Goal: Communication & Community: Answer question/provide support

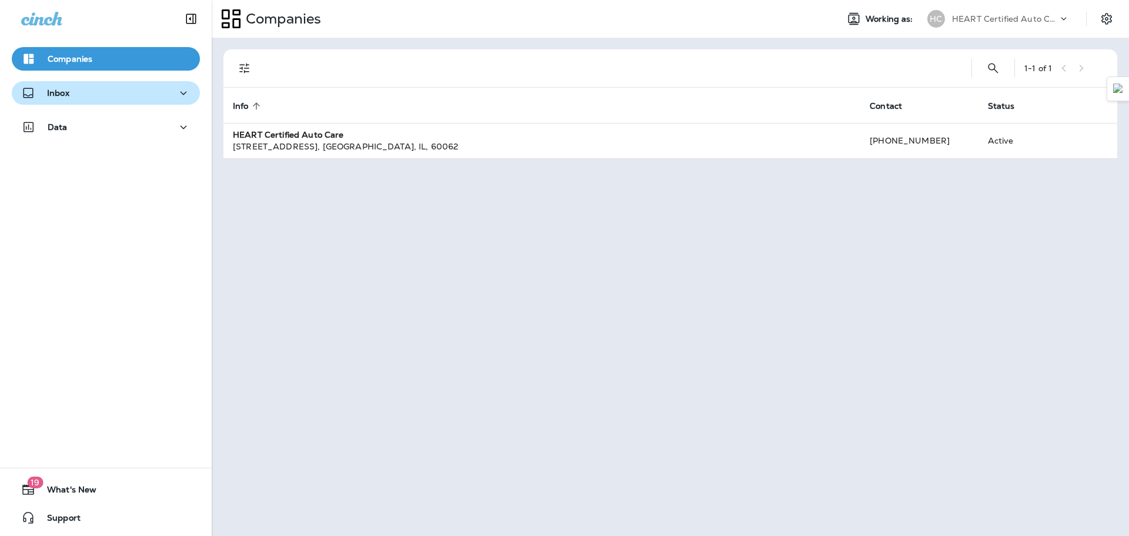
click at [51, 93] on p "Inbox" at bounding box center [58, 92] width 22 height 9
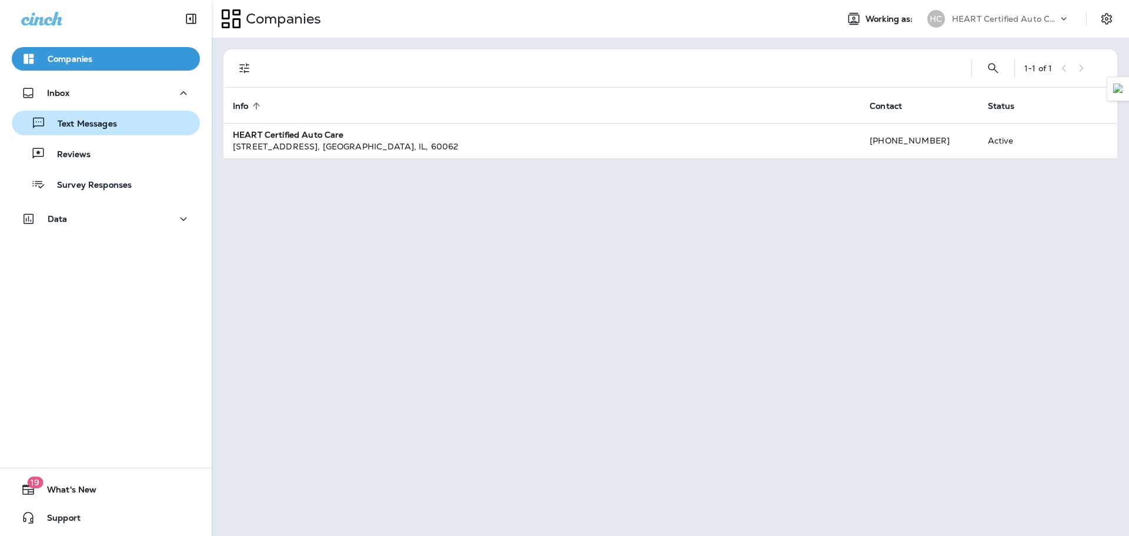
click at [116, 126] on div "Text Messages" at bounding box center [105, 123] width 179 height 18
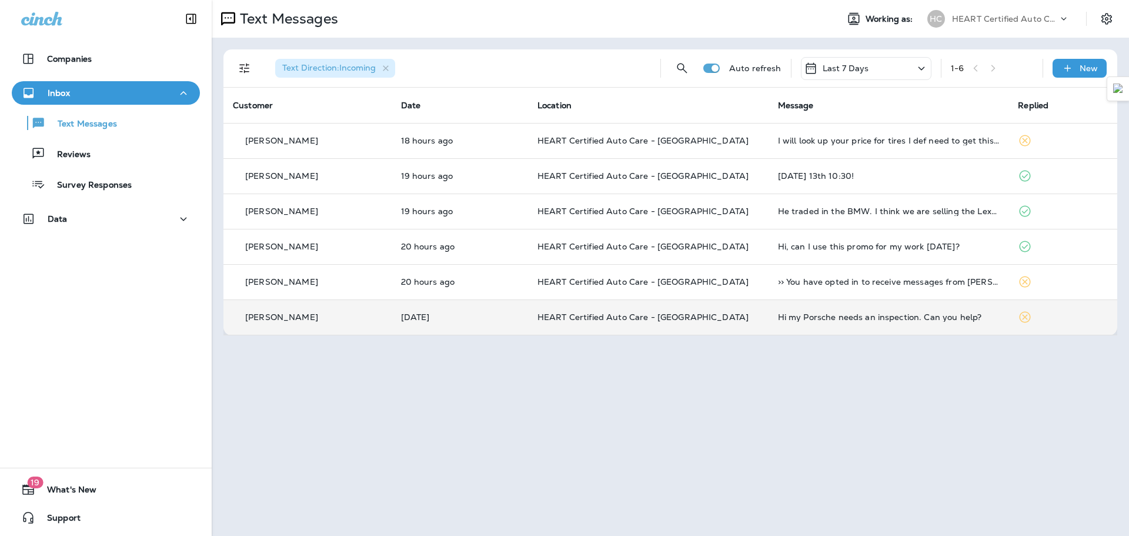
click at [932, 324] on td "Hi my Porsche needs an inspection. Can you help?" at bounding box center [889, 316] width 241 height 35
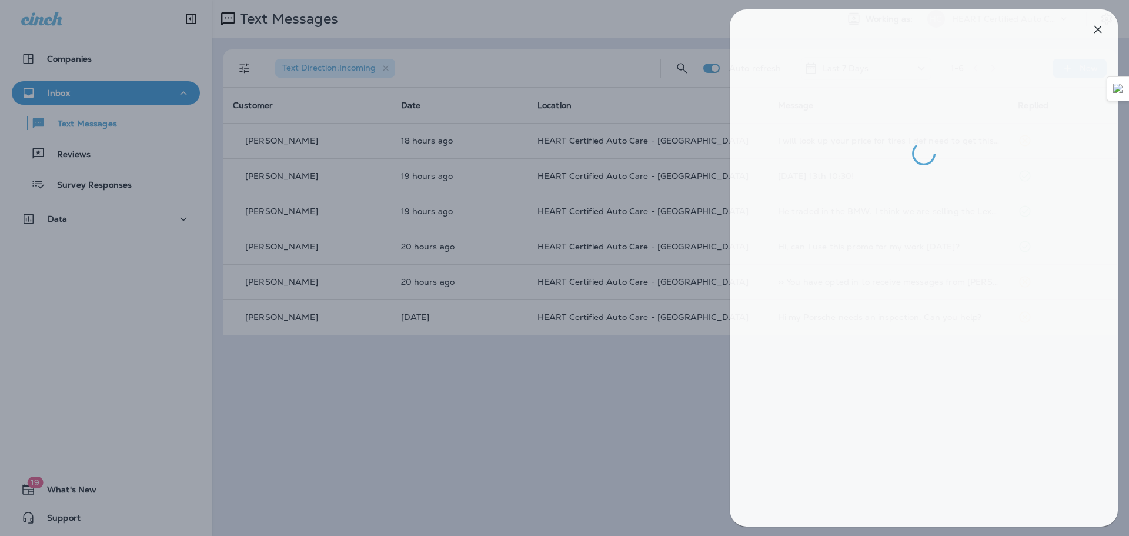
click at [665, 380] on div at bounding box center [568, 268] width 1129 height 536
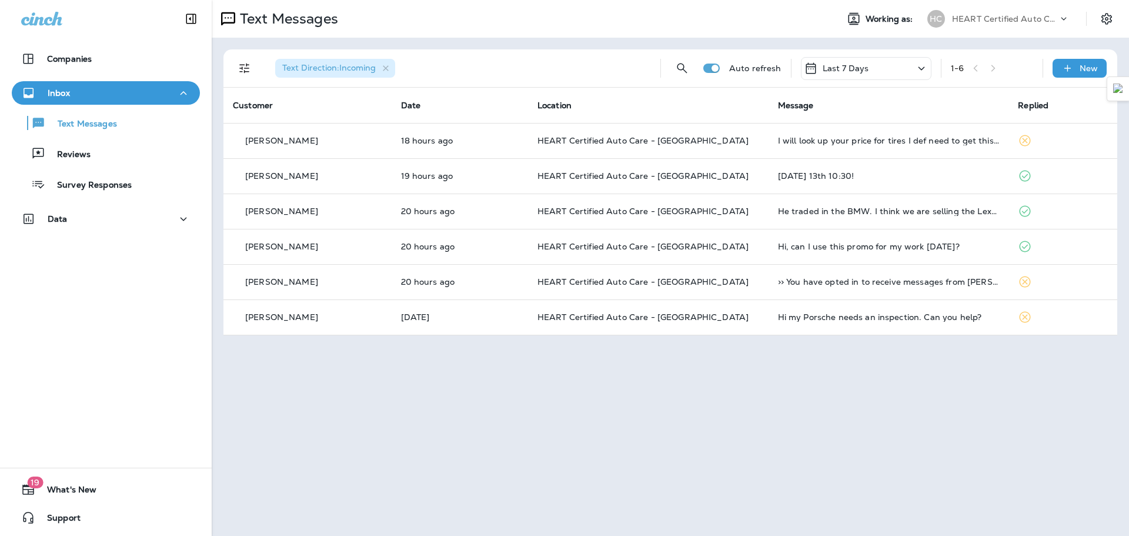
click at [917, 70] on icon at bounding box center [922, 68] width 14 height 15
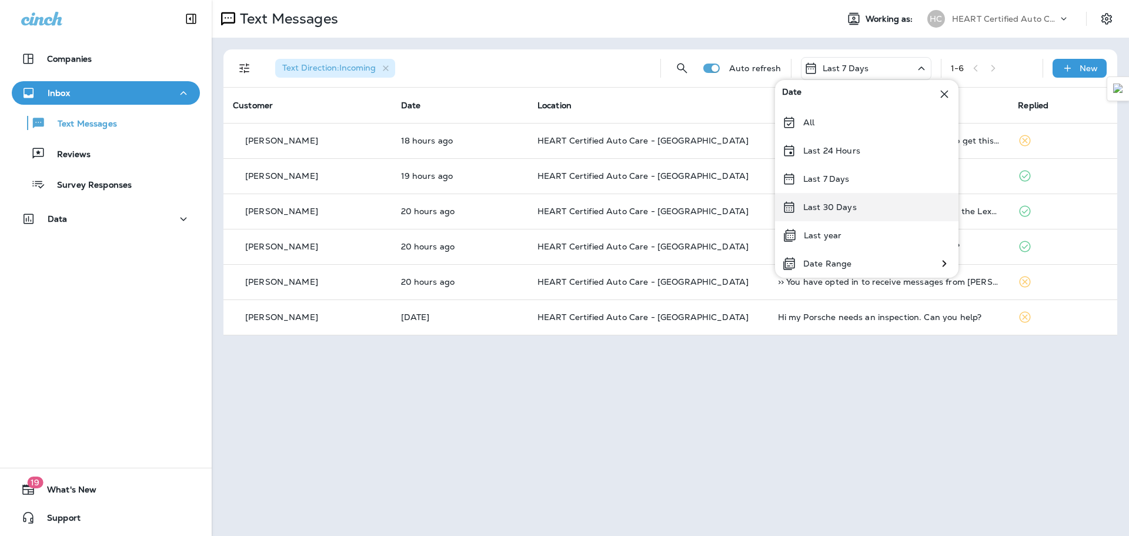
click at [859, 212] on div "Last 30 Days" at bounding box center [867, 207] width 184 height 28
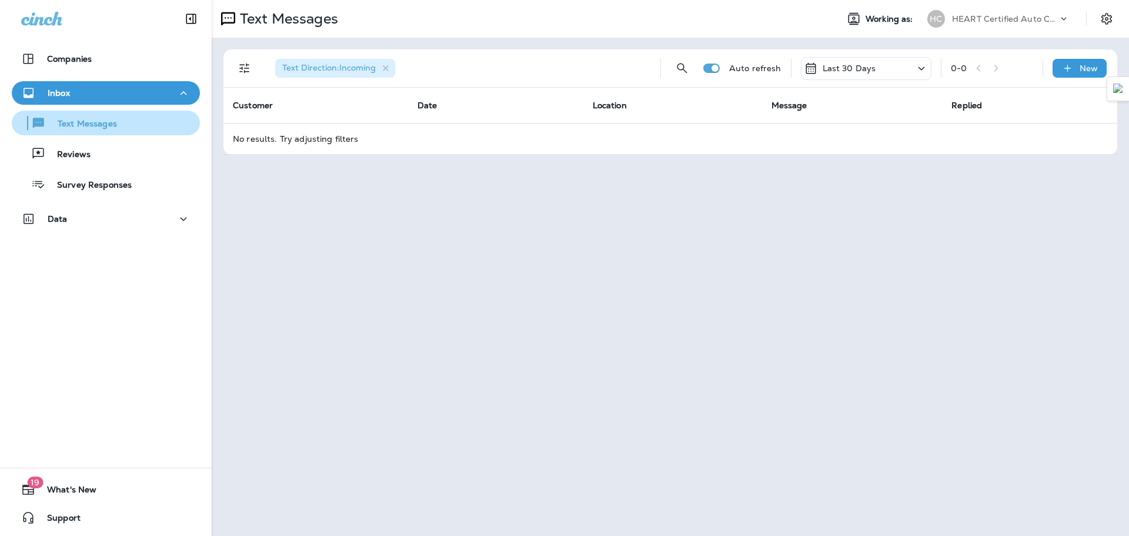
click at [96, 120] on p "Text Messages" at bounding box center [81, 124] width 71 height 11
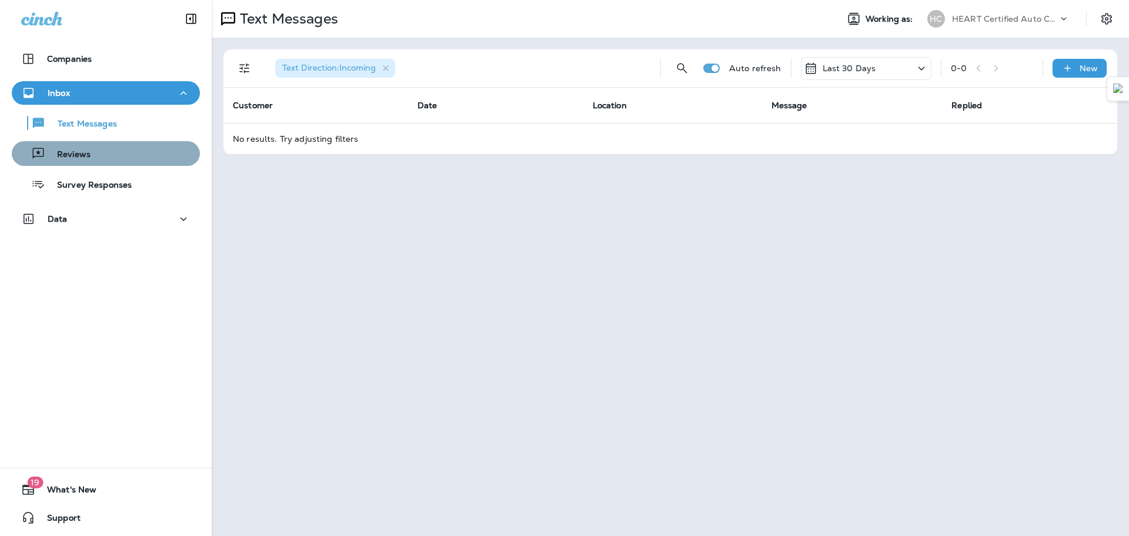
click at [129, 151] on div "Reviews" at bounding box center [105, 154] width 179 height 18
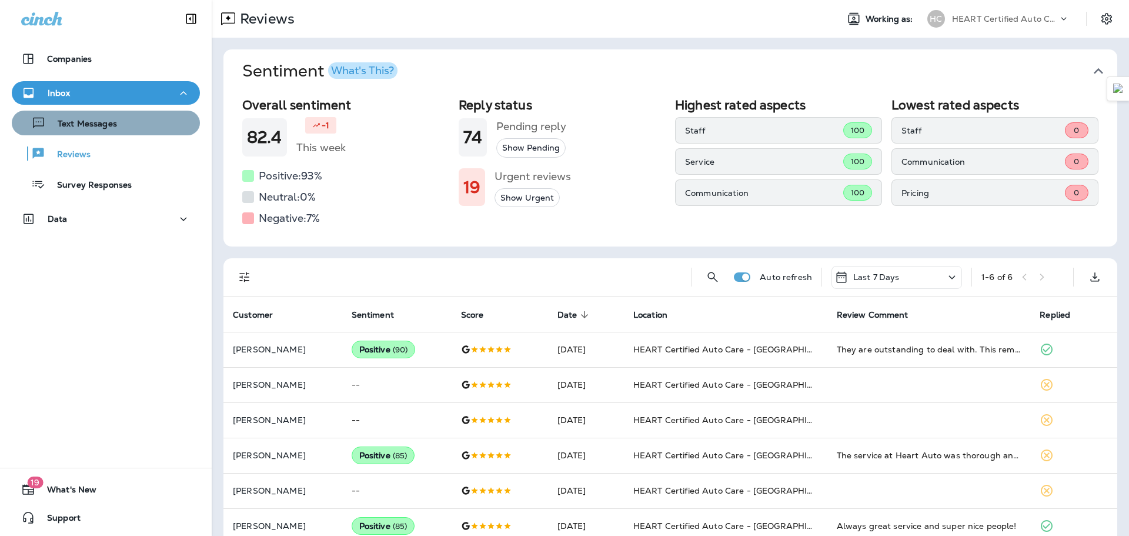
click at [124, 129] on div "Text Messages" at bounding box center [105, 123] width 179 height 18
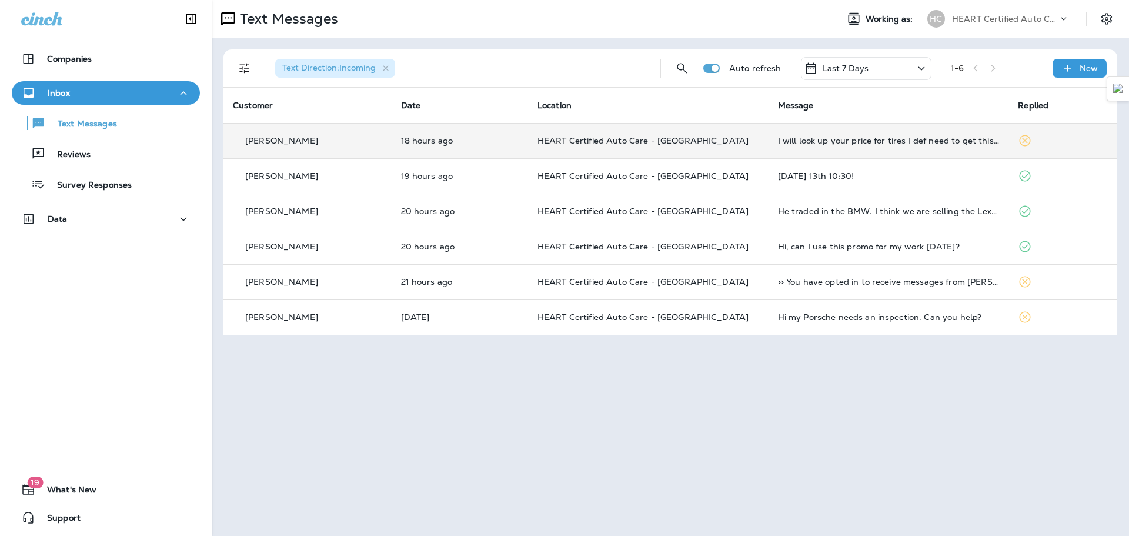
click at [1029, 145] on icon at bounding box center [1025, 141] width 14 height 14
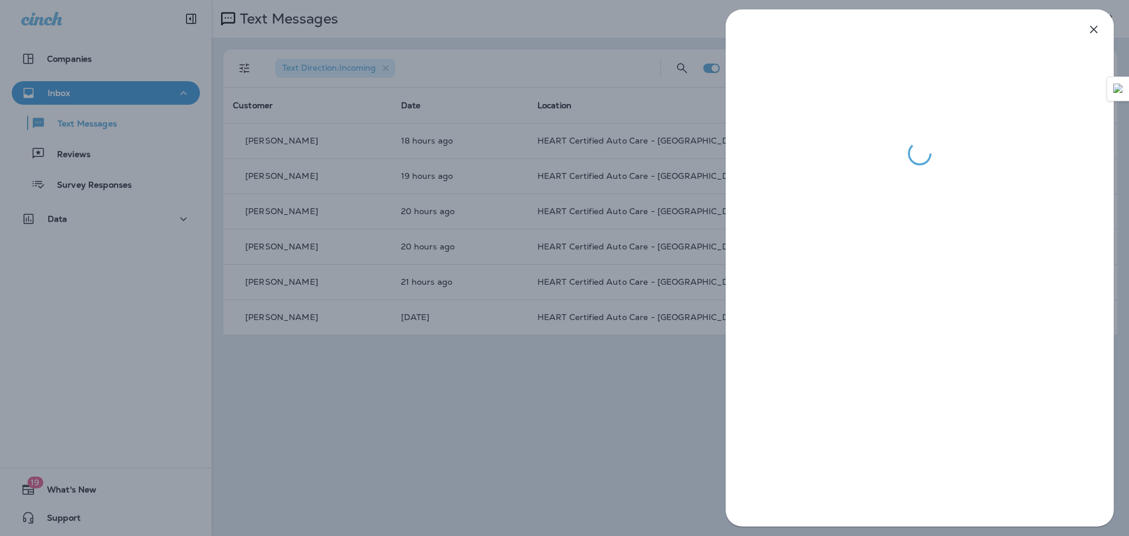
click at [547, 172] on div at bounding box center [564, 268] width 1129 height 536
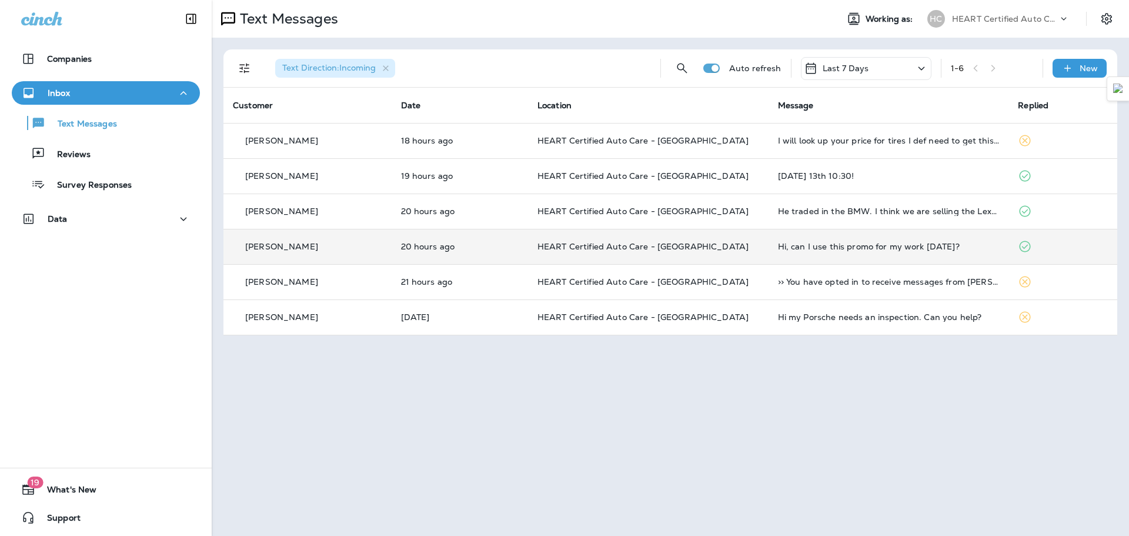
click at [809, 247] on div "Hi, can I use this promo for my work [DATE]?" at bounding box center [889, 246] width 222 height 9
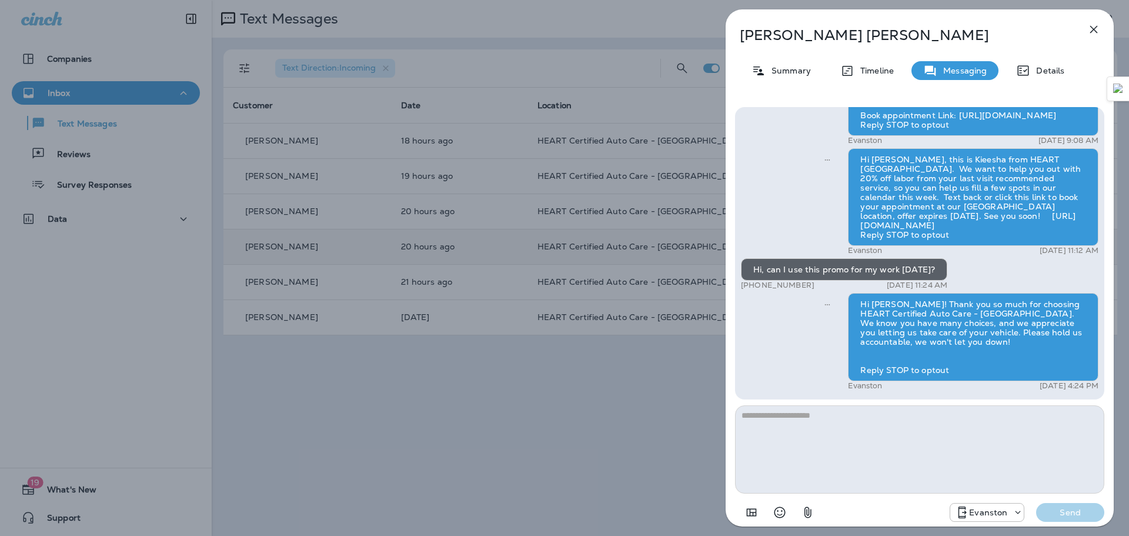
click at [646, 391] on div "[PERSON_NAME] Summary Timeline Messaging Details Hi [PERSON_NAME], your 2012 Ho…" at bounding box center [564, 268] width 1129 height 536
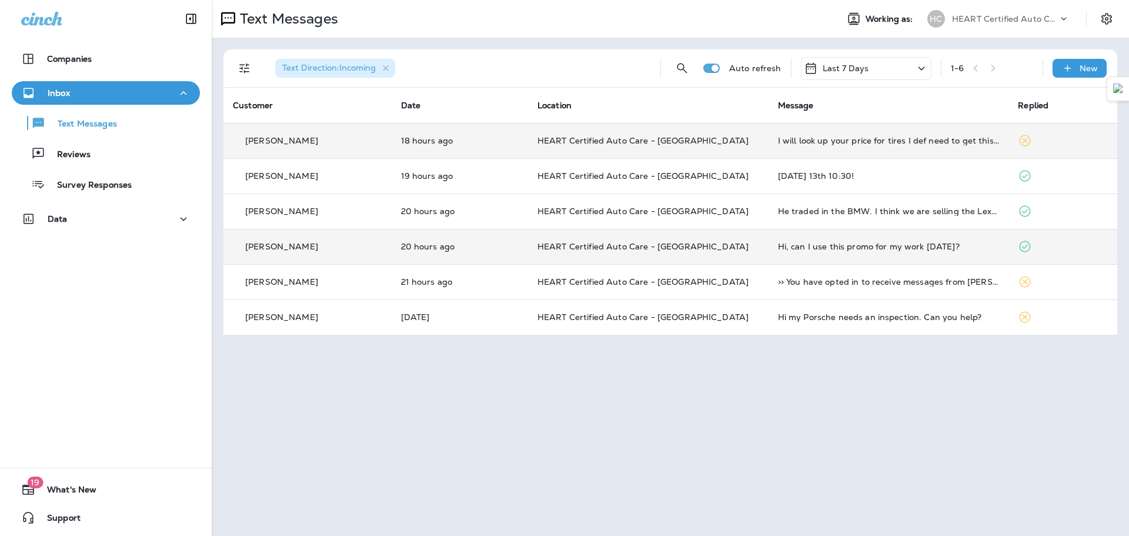
click at [1016, 141] on td at bounding box center [1063, 140] width 109 height 35
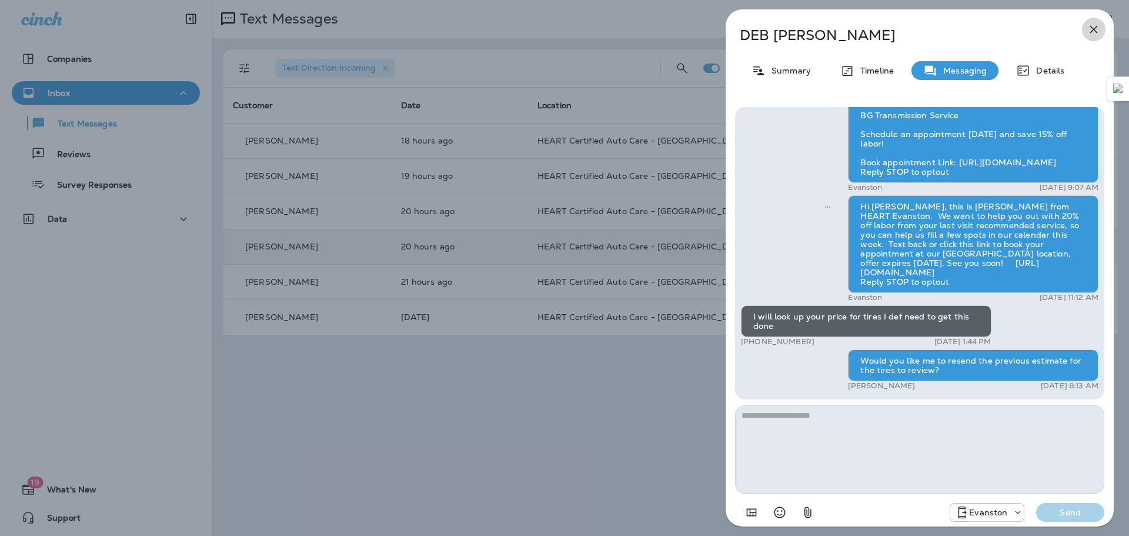
click at [1090, 26] on icon "button" at bounding box center [1094, 29] width 14 height 14
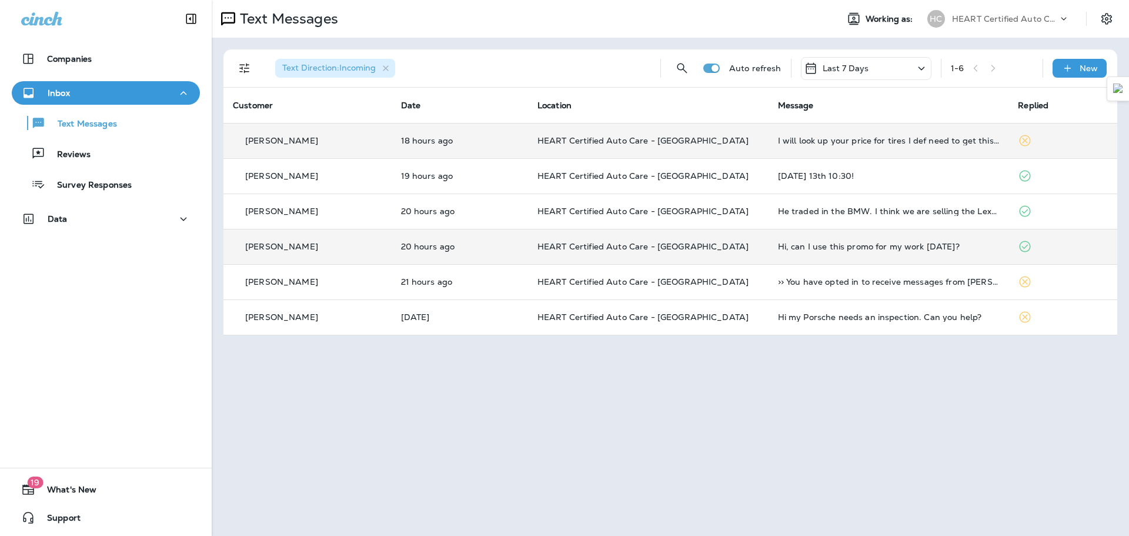
click at [916, 154] on td "I will look up your price for tires I def need to get this done" at bounding box center [889, 140] width 241 height 35
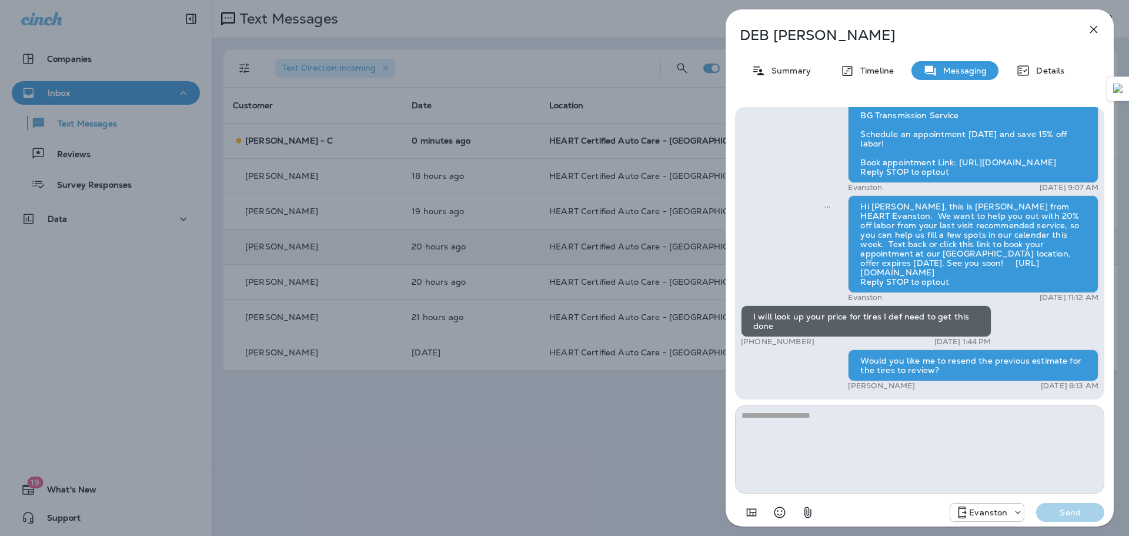
click at [1103, 29] on button "button" at bounding box center [1094, 30] width 24 height 24
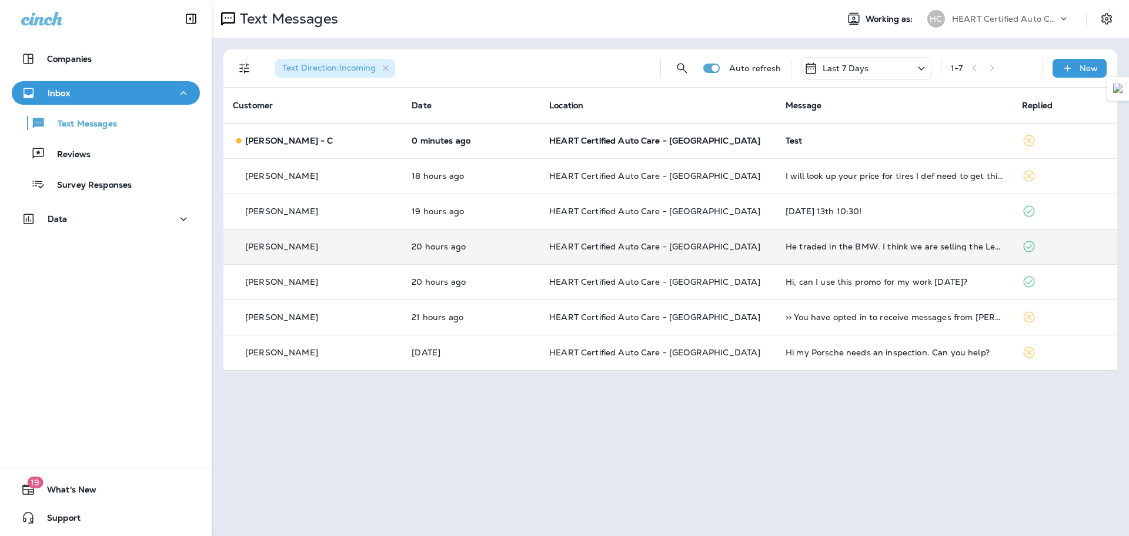
click at [921, 71] on icon at bounding box center [922, 68] width 14 height 15
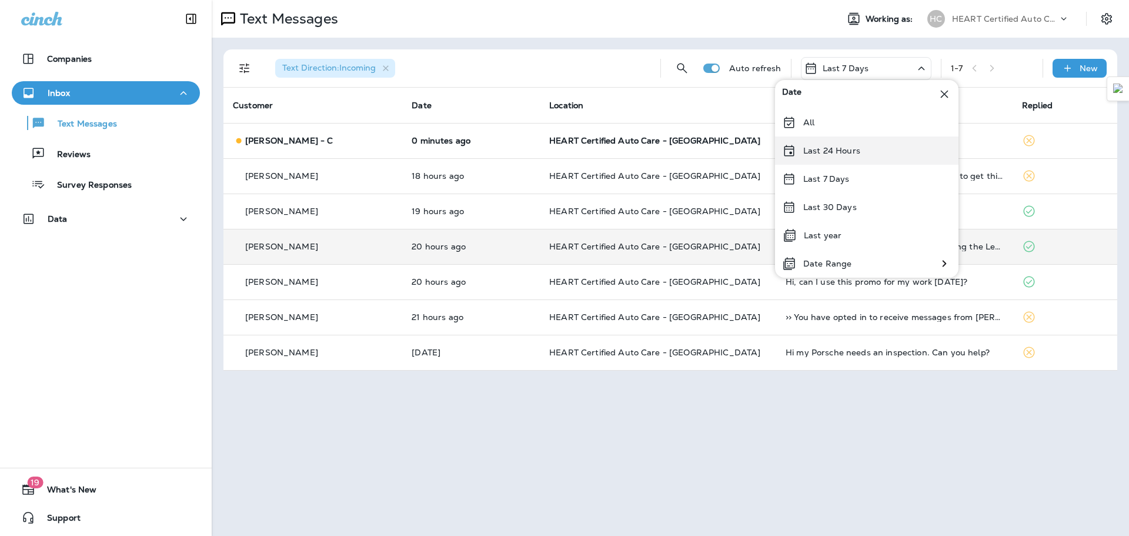
click at [839, 157] on div "Last 24 Hours" at bounding box center [867, 150] width 184 height 28
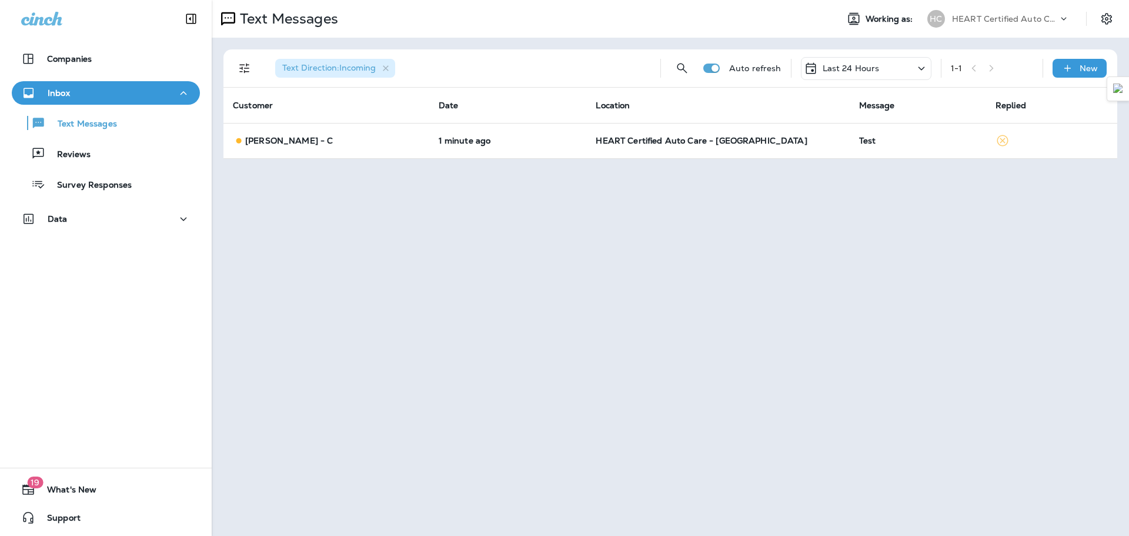
click at [919, 65] on icon at bounding box center [922, 68] width 14 height 15
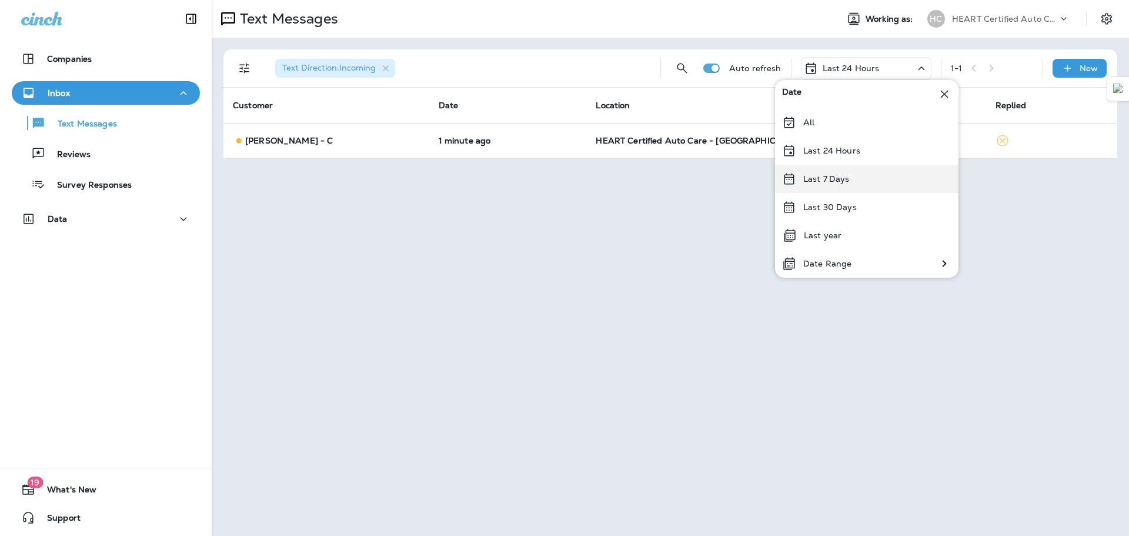
click at [852, 178] on div "Last 7 Days" at bounding box center [867, 179] width 184 height 28
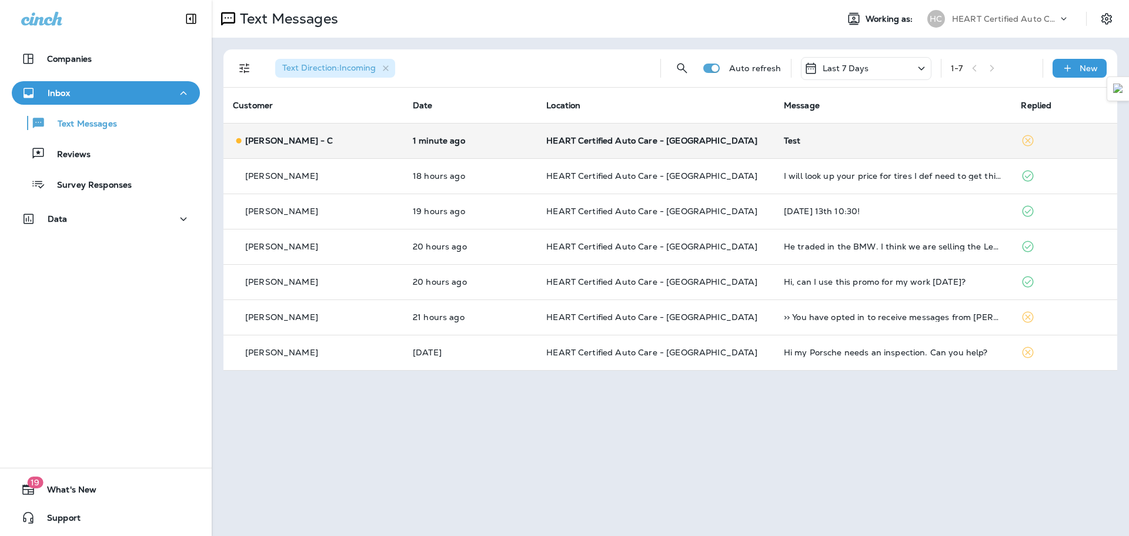
click at [912, 138] on div "Test" at bounding box center [893, 140] width 219 height 9
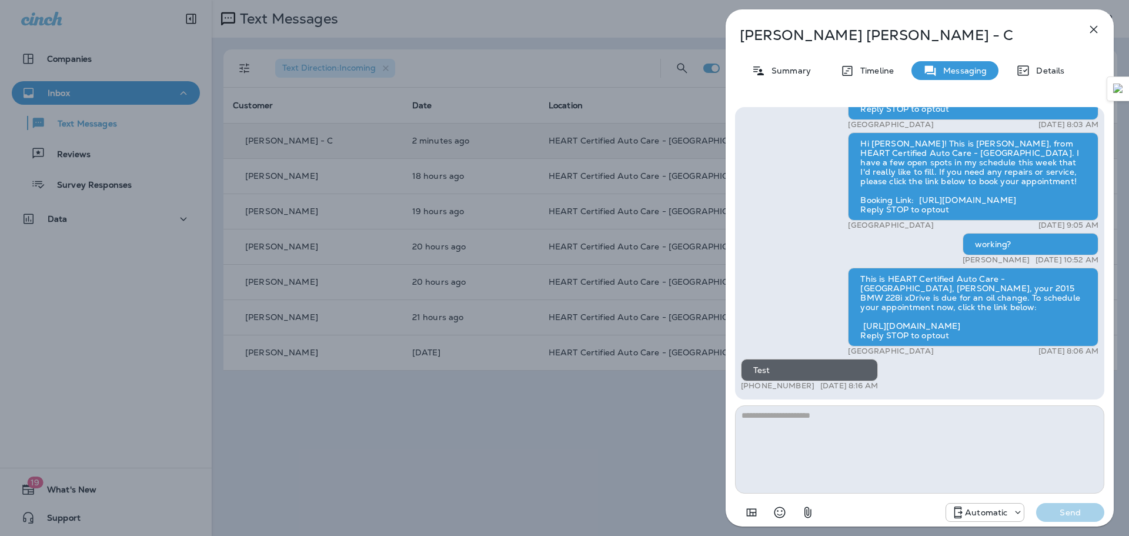
click at [589, 61] on div "[PERSON_NAME] - C Summary Timeline Messaging Details Hi [PERSON_NAME]! This is …" at bounding box center [564, 268] width 1129 height 536
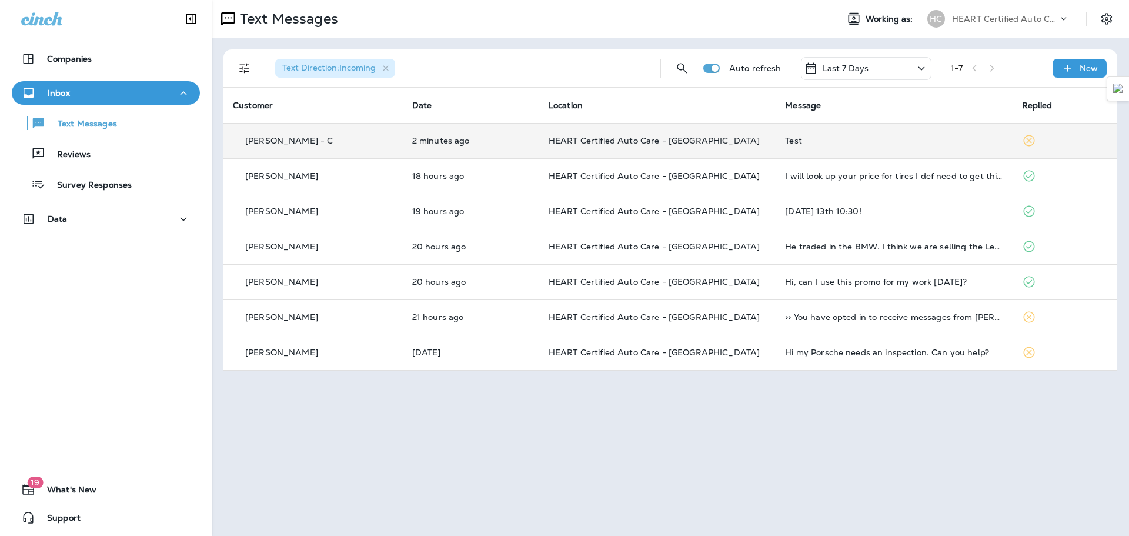
click at [849, 147] on td "Test" at bounding box center [894, 140] width 236 height 35
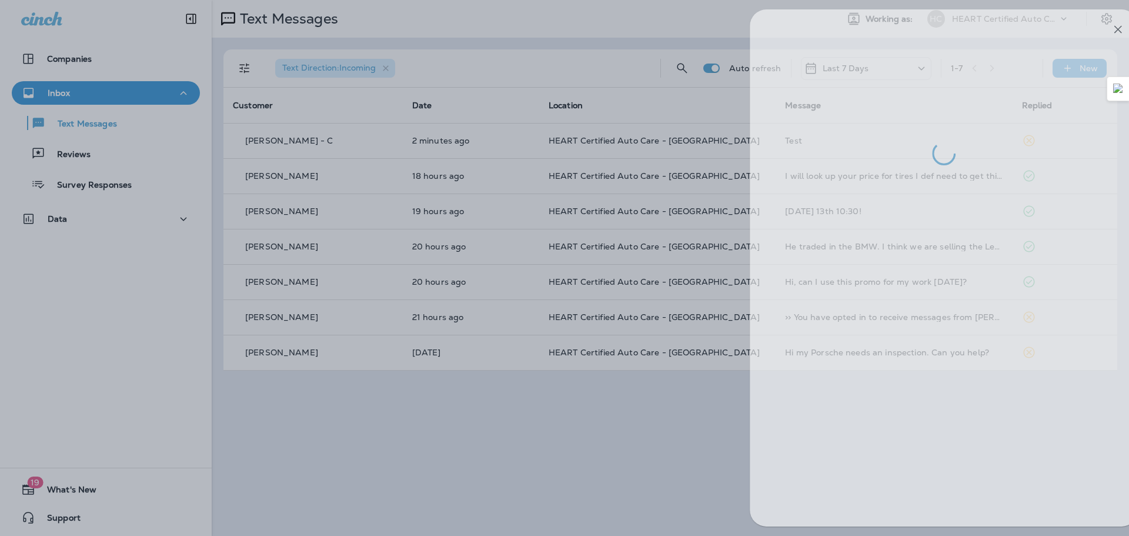
click at [617, 70] on div at bounding box center [588, 268] width 1129 height 536
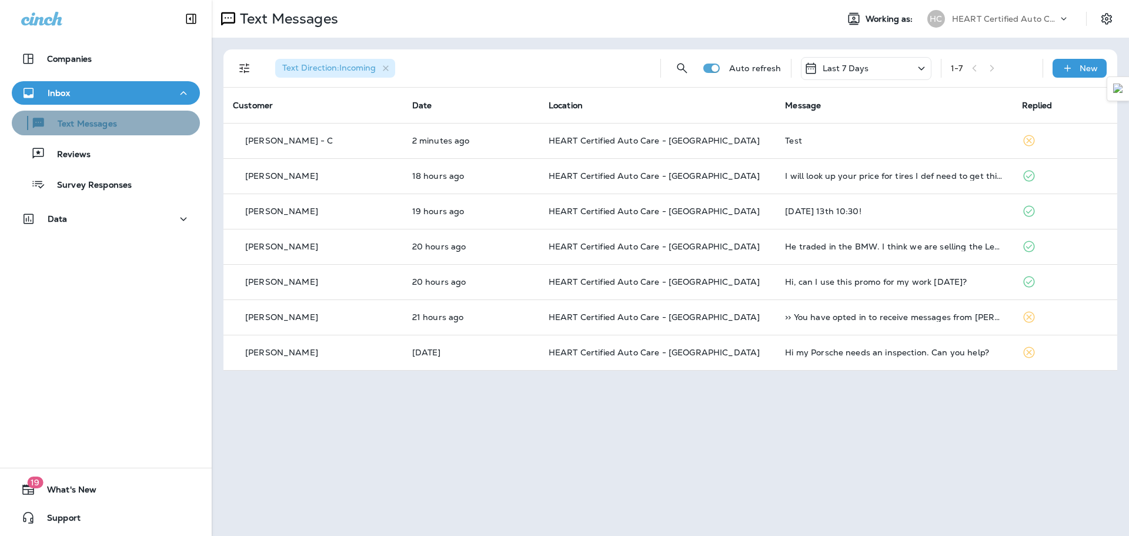
click at [106, 128] on p "Text Messages" at bounding box center [81, 124] width 71 height 11
click at [121, 89] on div "Inbox" at bounding box center [105, 93] width 169 height 15
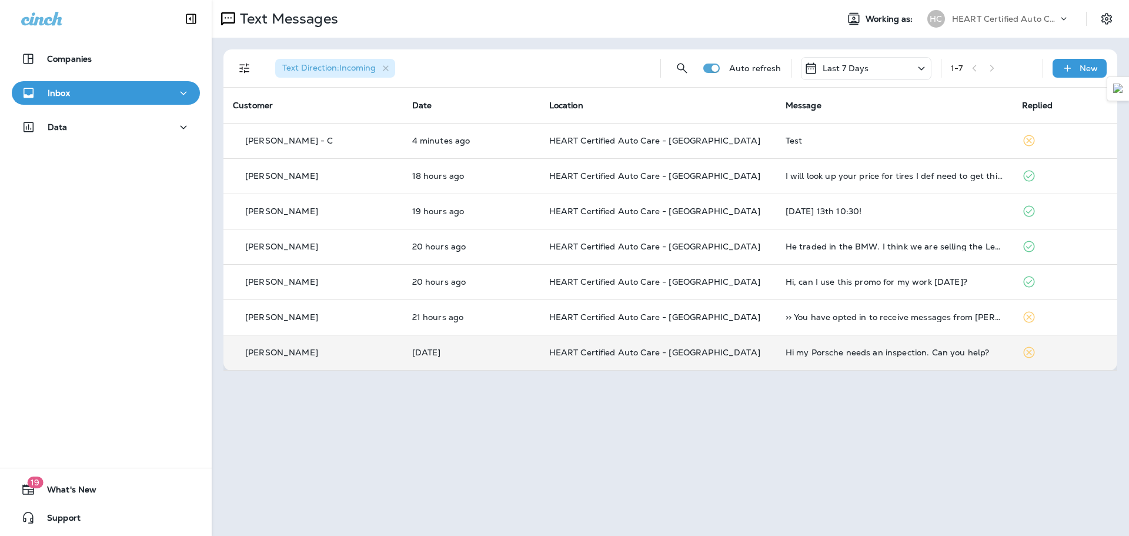
click at [1026, 354] on icon at bounding box center [1029, 352] width 14 height 14
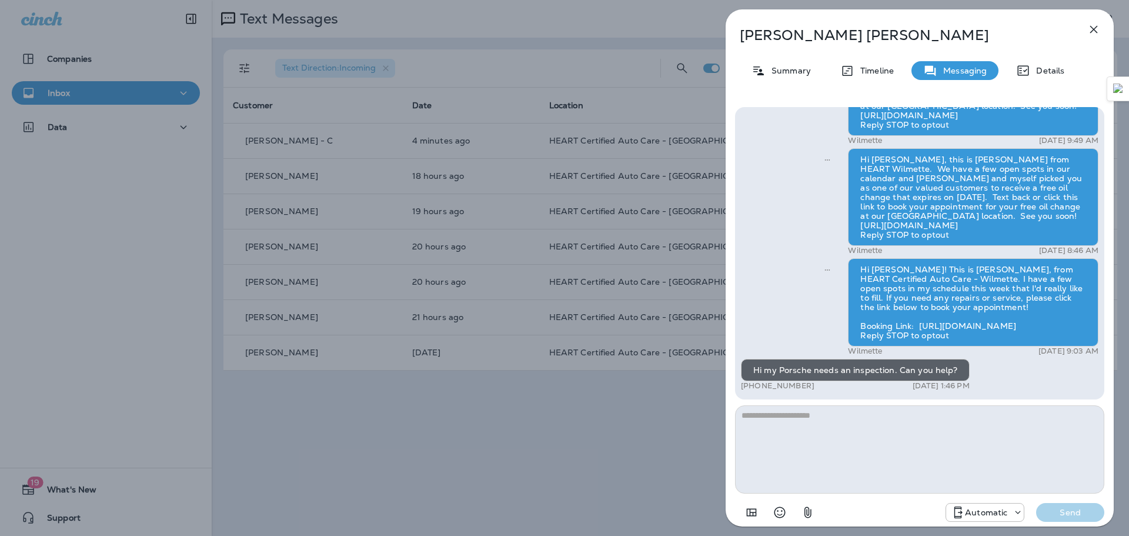
click at [769, 424] on textarea at bounding box center [919, 449] width 369 height 88
click at [771, 412] on textarea "**********" at bounding box center [919, 449] width 369 height 88
click at [901, 415] on textarea "**********" at bounding box center [919, 449] width 369 height 88
type textarea "**********"
click at [1081, 511] on p "Send" at bounding box center [1070, 512] width 49 height 11
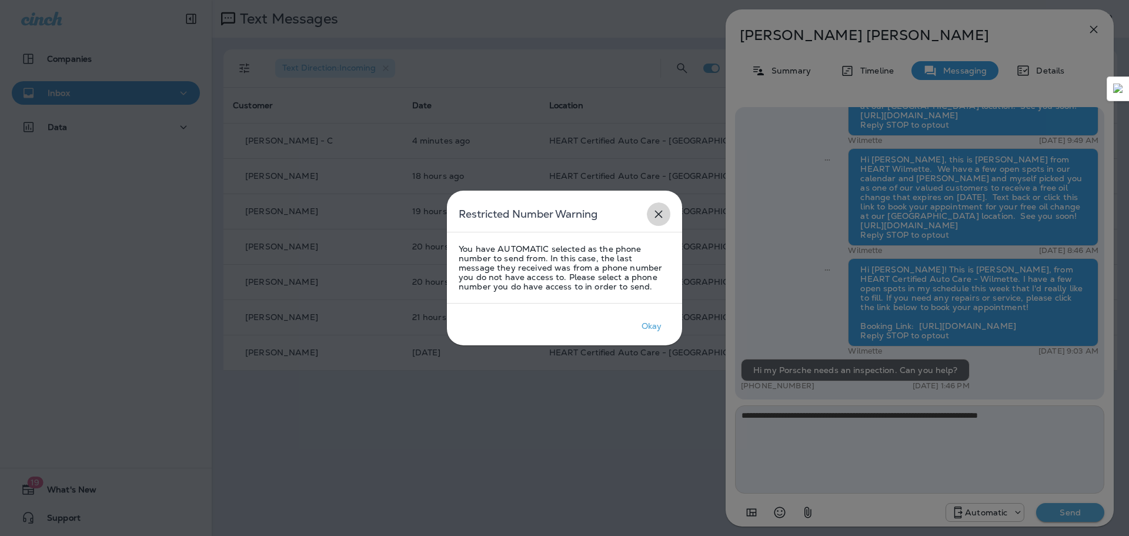
click at [660, 216] on icon "close" at bounding box center [659, 214] width 14 height 14
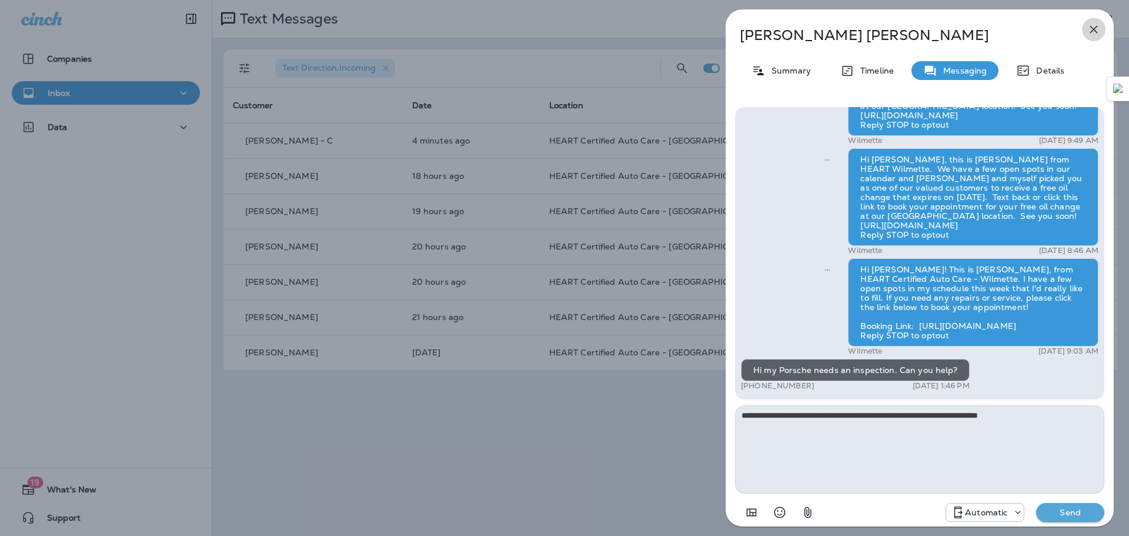
click at [1092, 28] on icon "button" at bounding box center [1095, 30] width 8 height 8
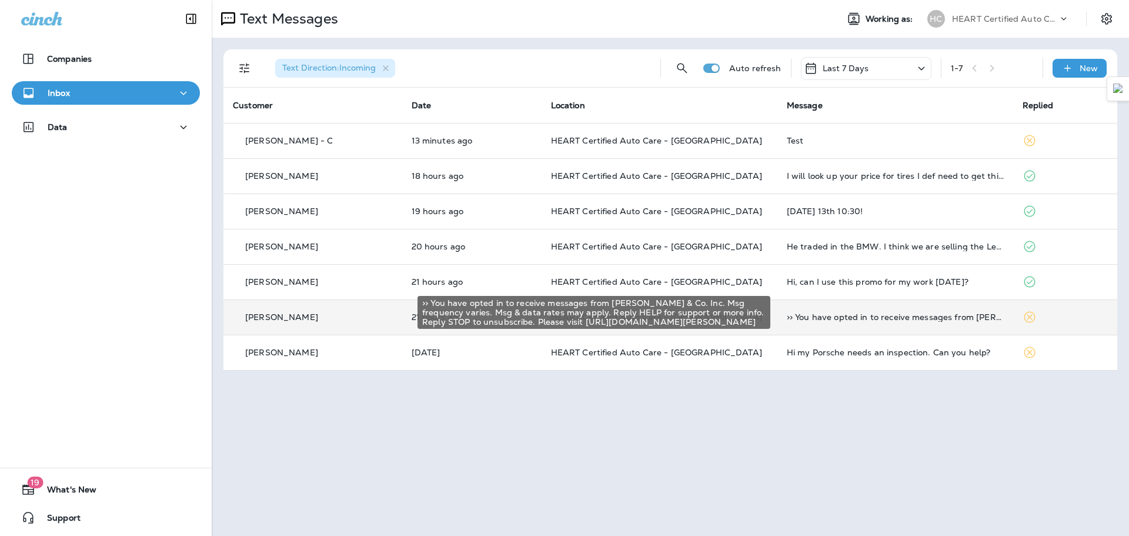
click at [921, 321] on div ">> You have opted in to receive messages from [PERSON_NAME] & Co. Inc. Msg freq…" at bounding box center [895, 316] width 217 height 9
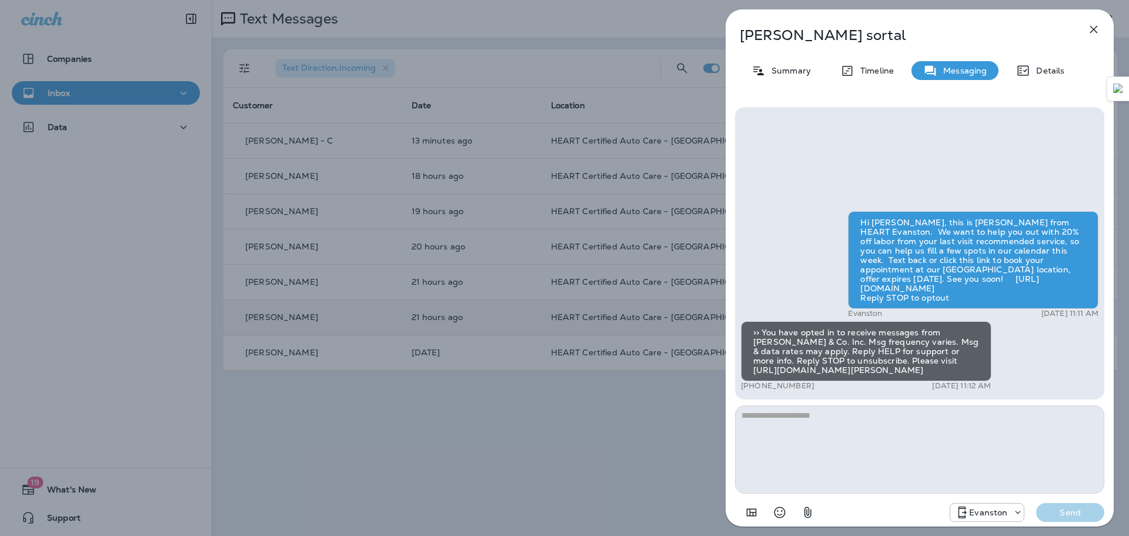
click at [1102, 29] on button "button" at bounding box center [1094, 30] width 24 height 24
